Goal: Check status: Check status

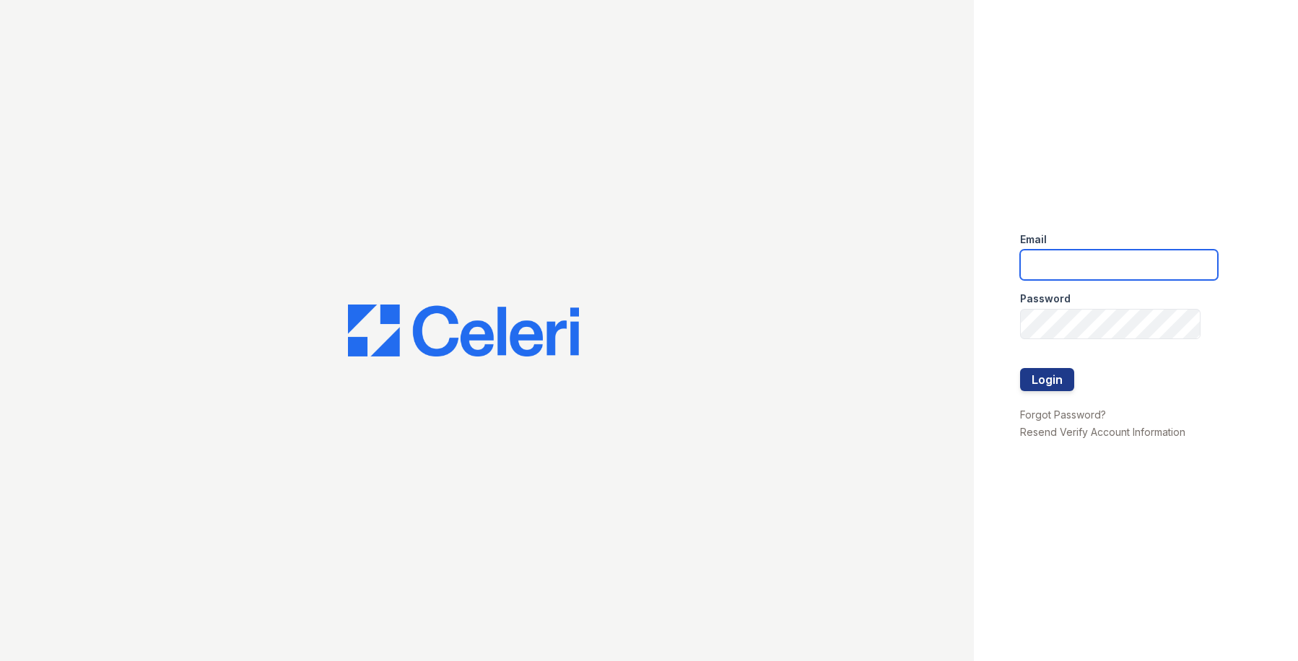
click at [1027, 261] on input "email" at bounding box center [1119, 265] width 198 height 30
type input "owilliams@trinity-pm.com"
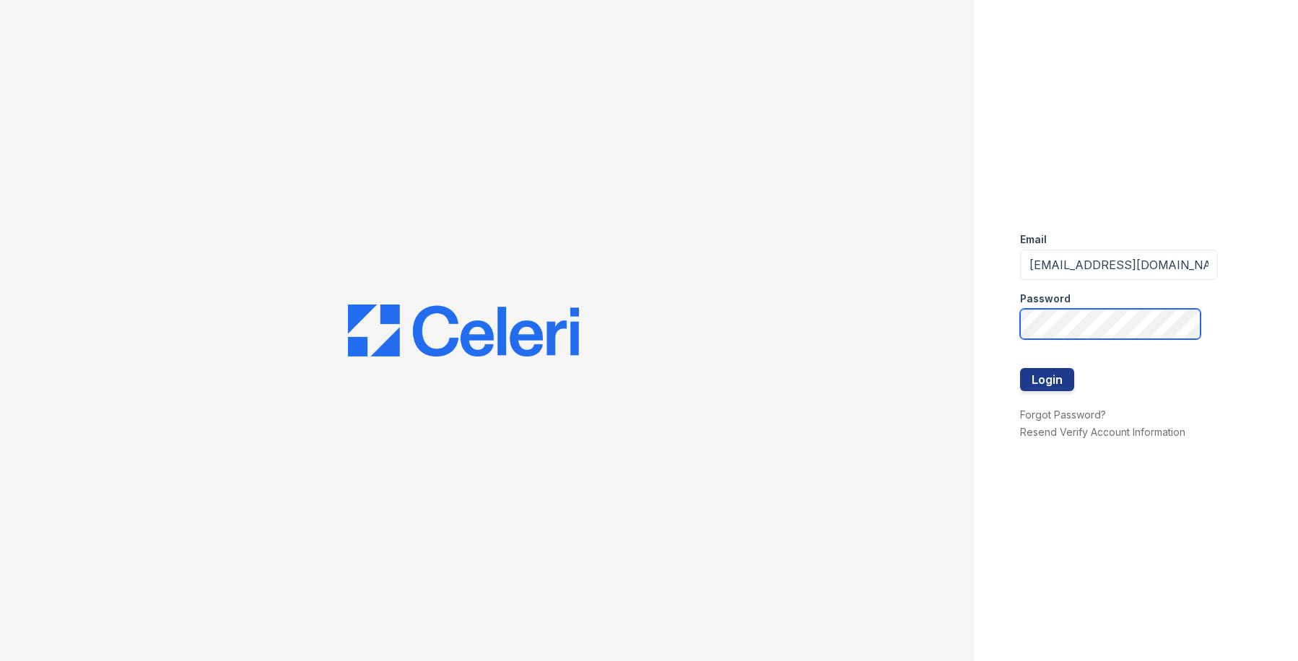
click at [1020, 368] on button "Login" at bounding box center [1047, 379] width 54 height 23
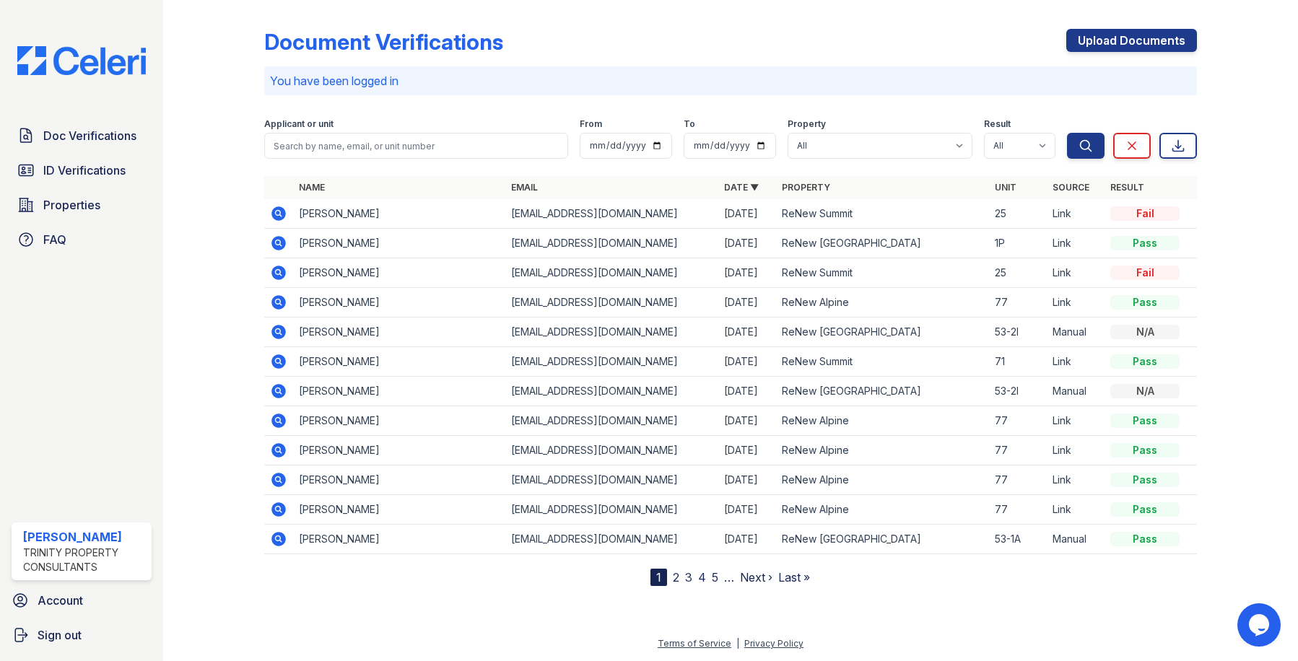
click at [276, 245] on icon at bounding box center [278, 243] width 17 height 17
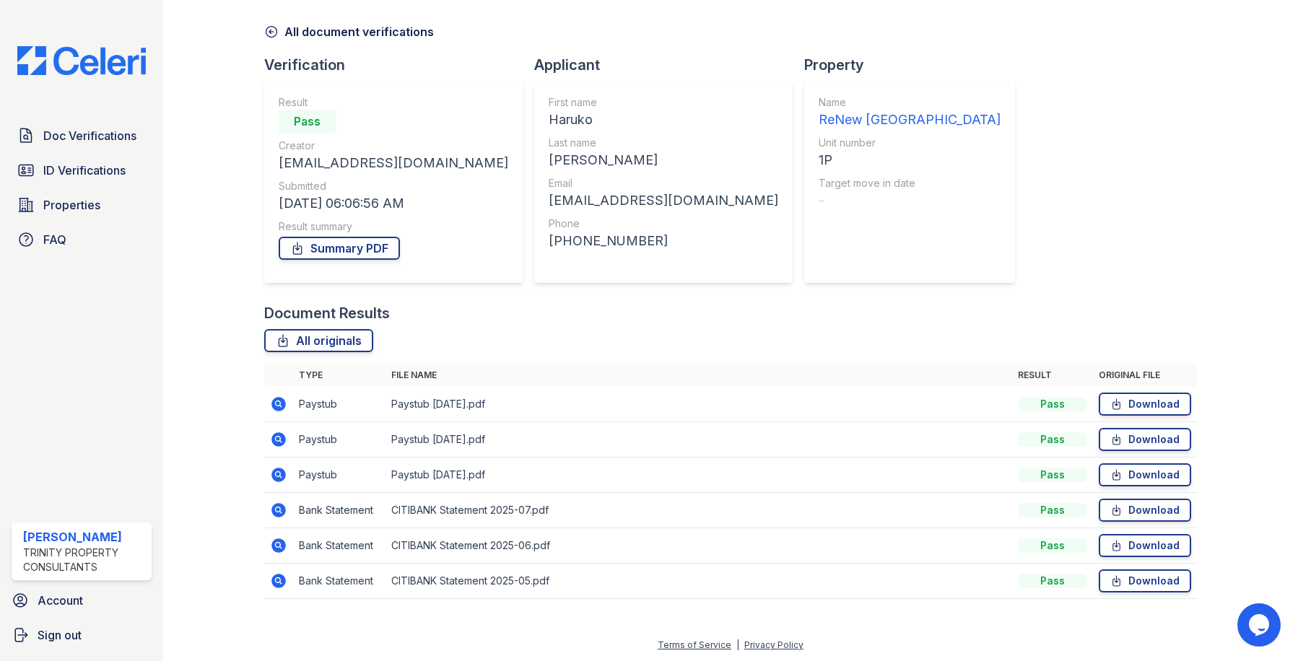
scroll to position [53, 0]
click at [276, 401] on icon at bounding box center [278, 402] width 4 height 4
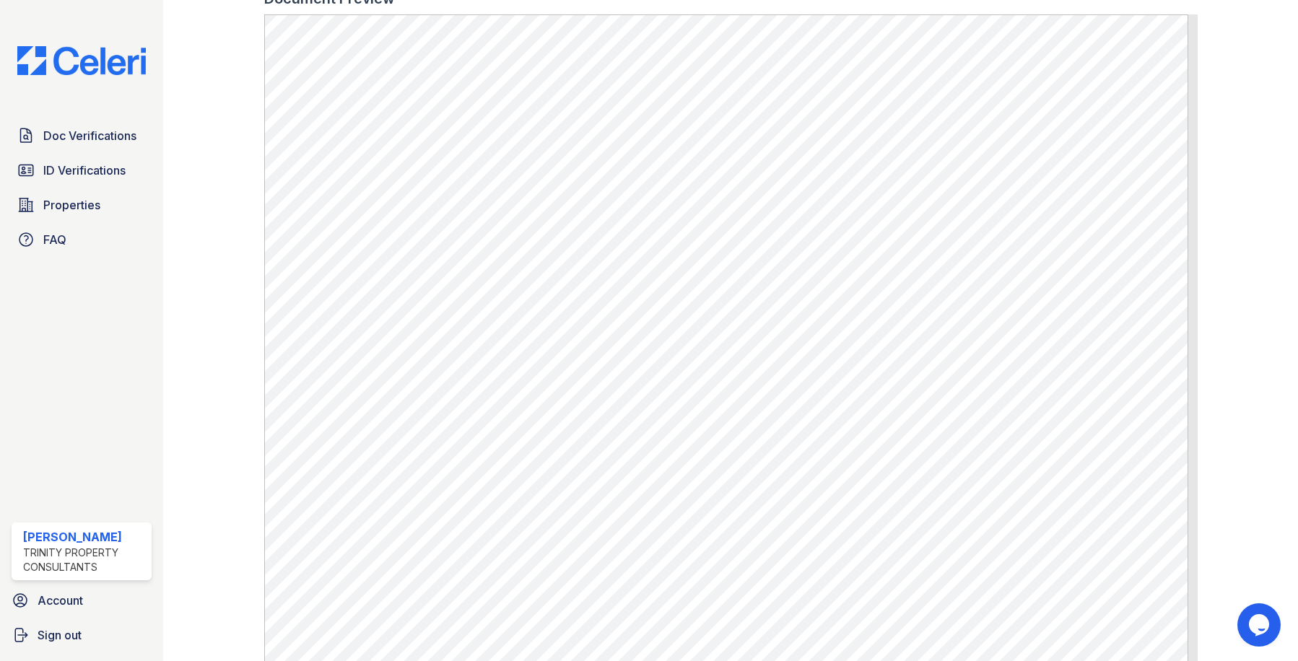
scroll to position [722, 0]
